Goal: Transaction & Acquisition: Purchase product/service

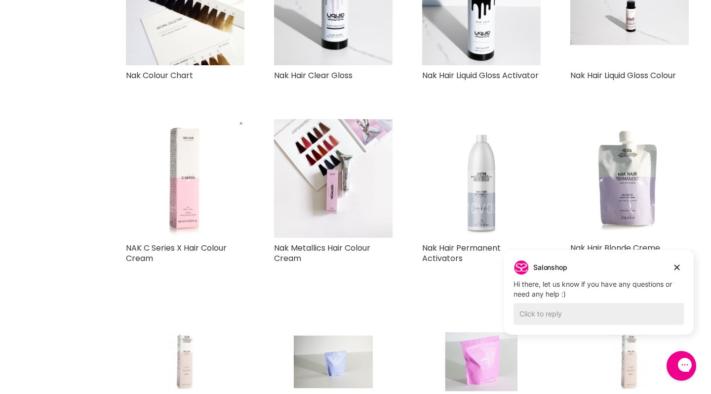
scroll to position [874, 0]
click at [166, 244] on link "NAK C Series X Hair Colour Cream" at bounding box center [176, 253] width 101 height 22
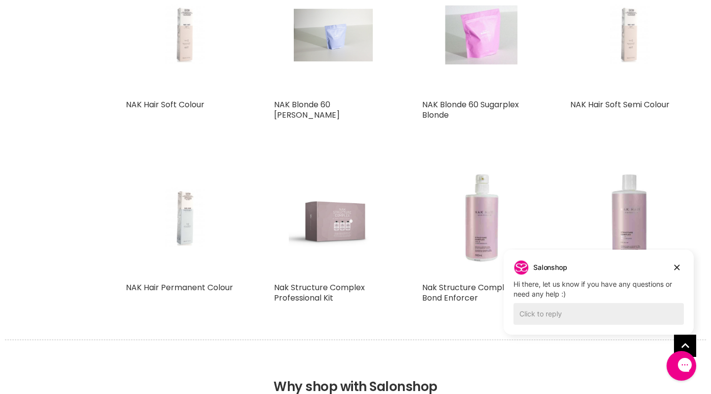
scroll to position [1199, 0]
click at [632, 56] on img "Main content" at bounding box center [629, 36] width 79 height 119
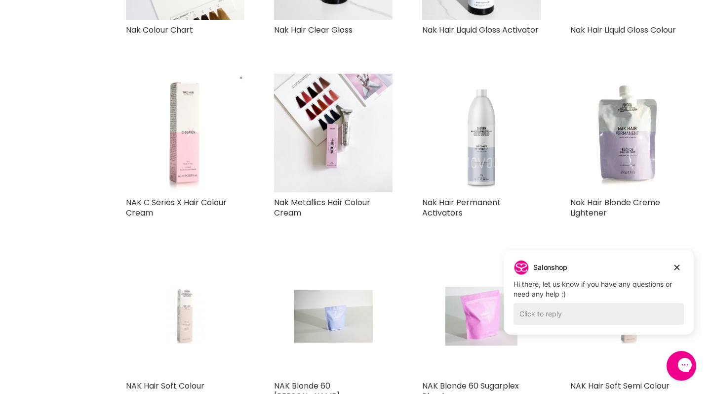
scroll to position [918, 0]
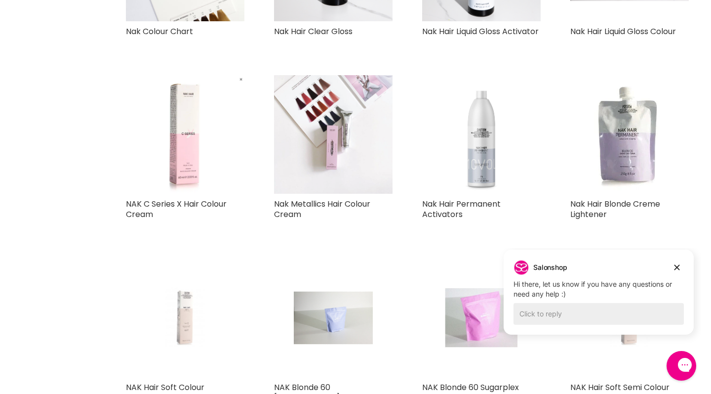
click at [334, 171] on img "Main content" at bounding box center [333, 134] width 119 height 119
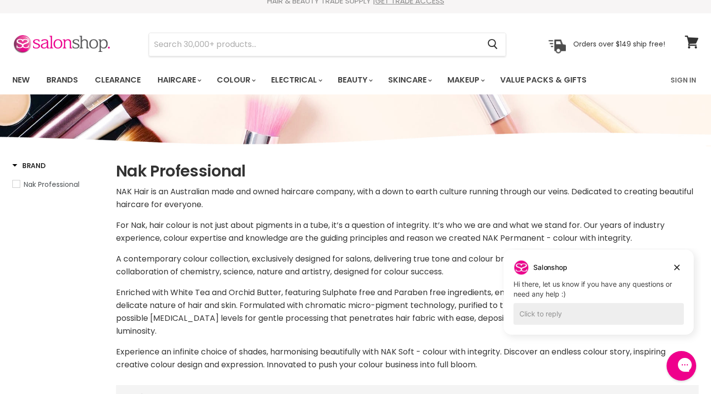
scroll to position [11, 0]
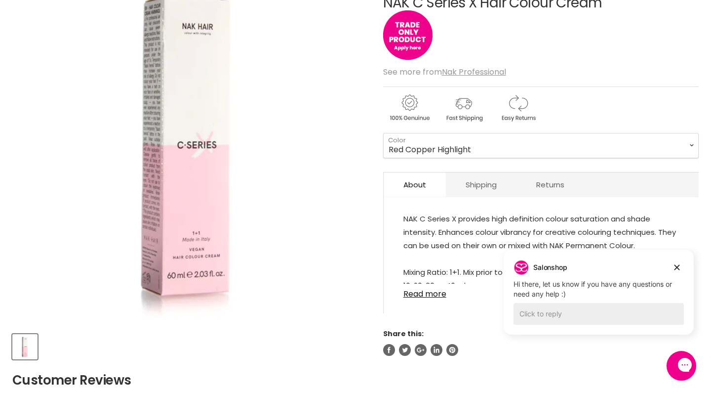
scroll to position [150, 0]
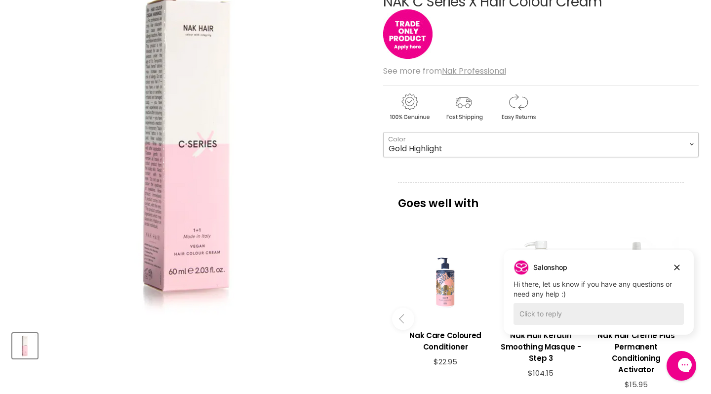
select select "Gold Highlight"
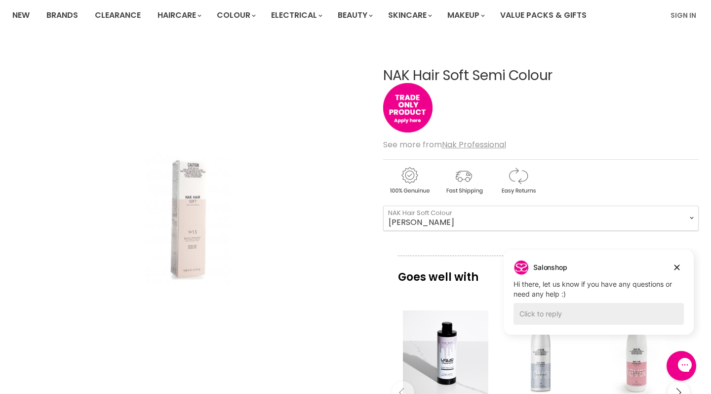
scroll to position [77, 0]
click at [678, 267] on icon "Dismiss campaign" at bounding box center [677, 267] width 5 height 5
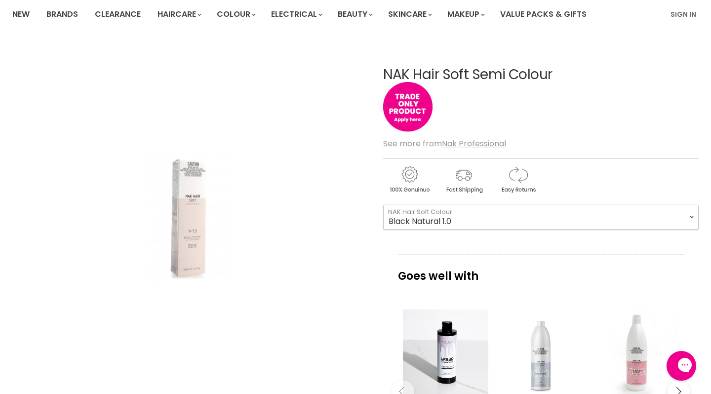
select select "Black Natural 1.0"
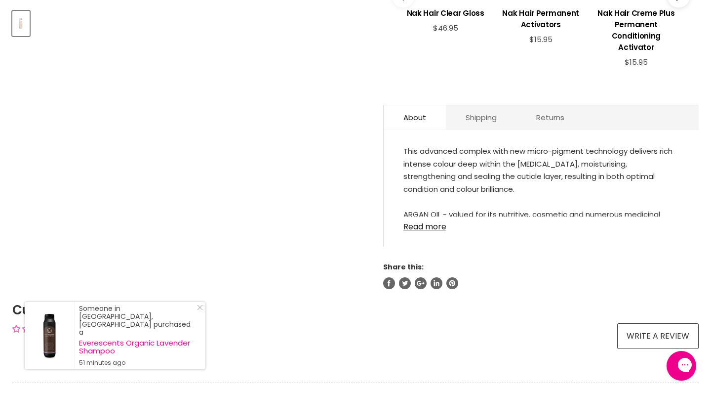
scroll to position [473, 0]
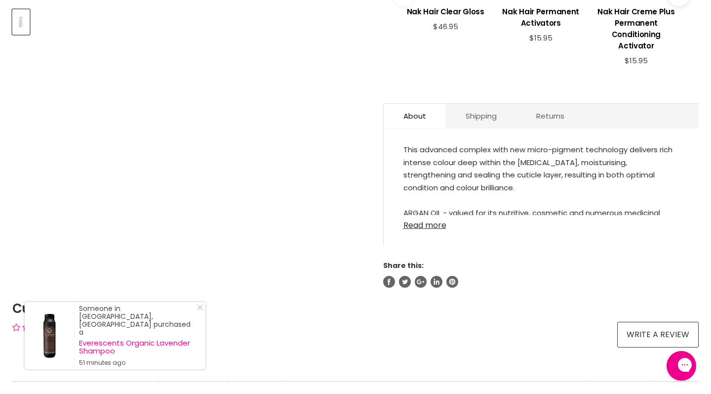
click at [426, 215] on link "Read more" at bounding box center [542, 222] width 276 height 15
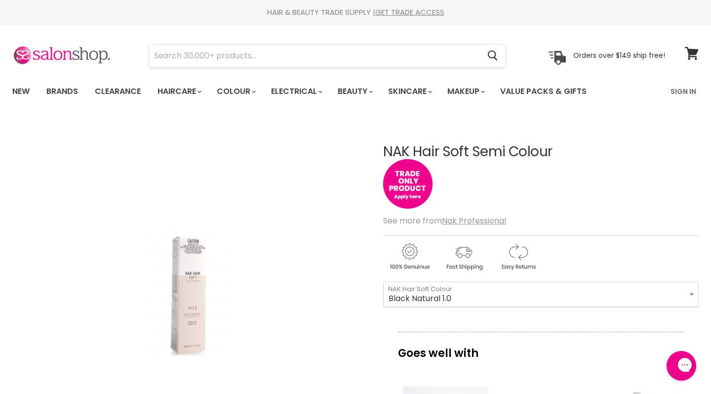
scroll to position [0, 0]
